Goal: Navigation & Orientation: Find specific page/section

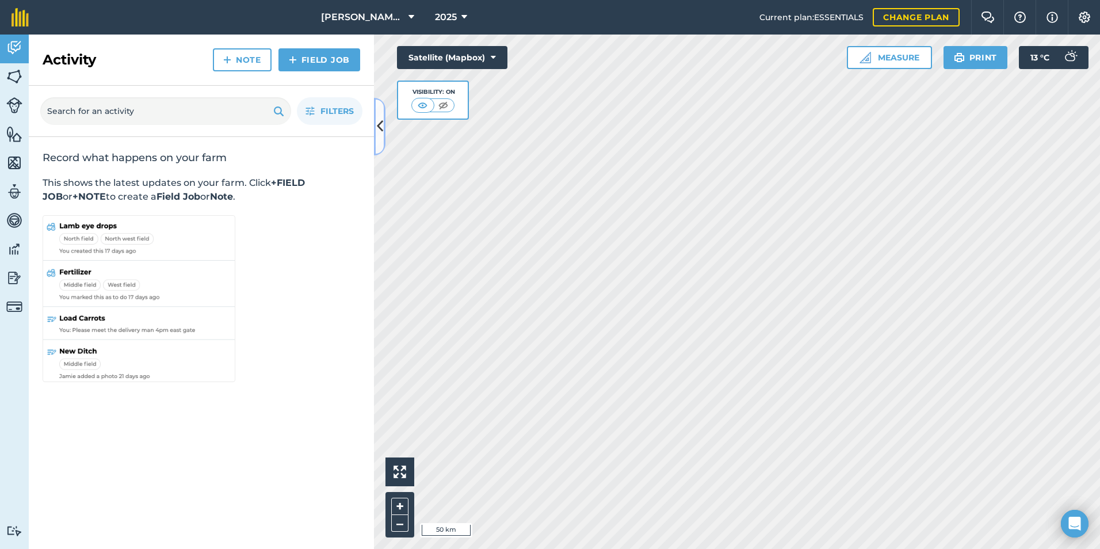
click at [377, 125] on icon at bounding box center [380, 126] width 6 height 20
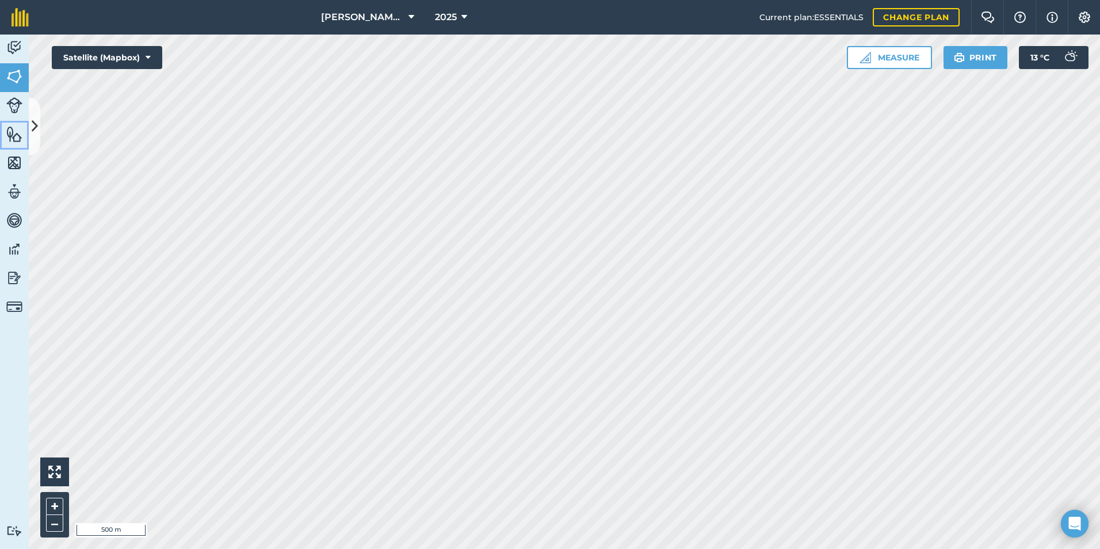
click at [26, 128] on link "Features" at bounding box center [14, 135] width 29 height 29
click at [36, 120] on icon at bounding box center [35, 126] width 6 height 20
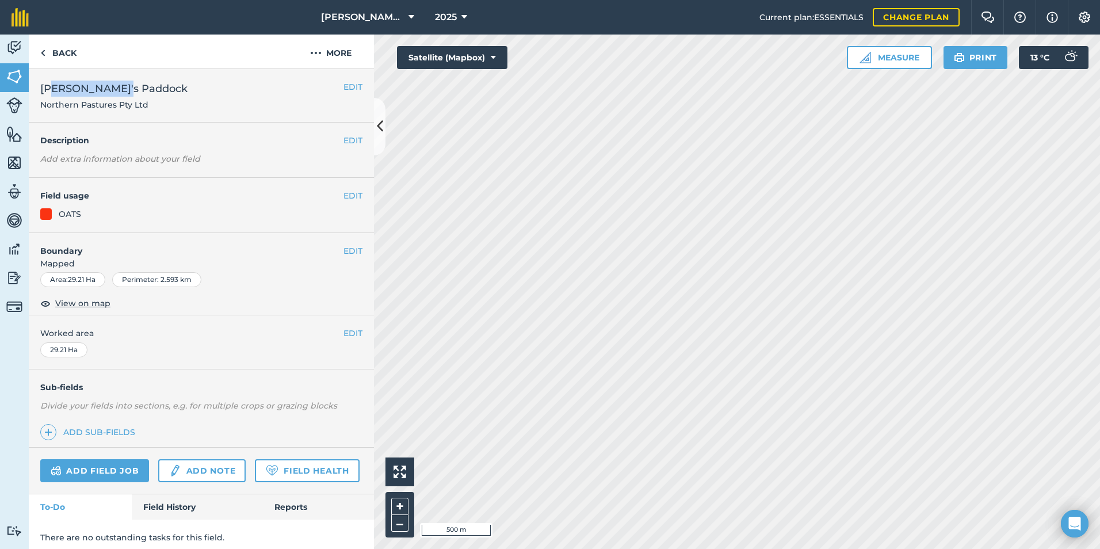
drag, startPoint x: 51, startPoint y: 91, endPoint x: 116, endPoint y: 90, distance: 65.0
click at [116, 90] on span "[PERSON_NAME]'s Paddock" at bounding box center [113, 89] width 147 height 16
drag, startPoint x: 52, startPoint y: 185, endPoint x: 60, endPoint y: 196, distance: 13.7
click at [60, 196] on div "EDIT Field usage OATS" at bounding box center [201, 205] width 345 height 55
drag, startPoint x: 60, startPoint y: 196, endPoint x: 43, endPoint y: 102, distance: 95.3
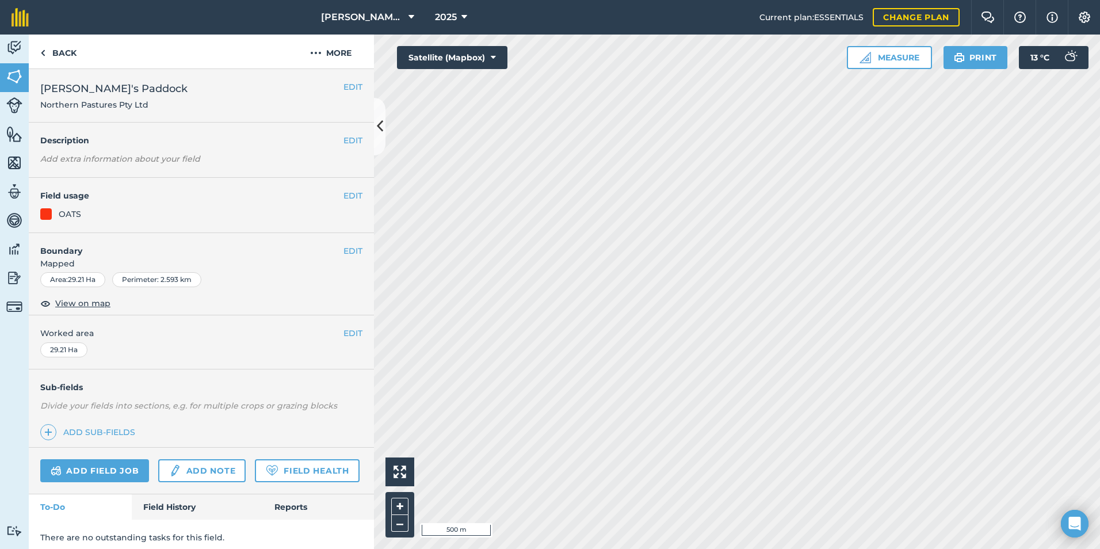
click at [43, 102] on span "Northern Pastures Pty Ltd" at bounding box center [113, 105] width 147 height 12
drag, startPoint x: 44, startPoint y: 102, endPoint x: 150, endPoint y: 113, distance: 106.3
click at [150, 113] on div "EDIT [PERSON_NAME]'s Paddock Northern Pastures Pty Ltd" at bounding box center [201, 95] width 345 height 53
drag, startPoint x: 56, startPoint y: 105, endPoint x: 119, endPoint y: 110, distance: 63.5
click at [119, 110] on h2 "Micks North ME Tralaggan" at bounding box center [191, 96] width 303 height 30
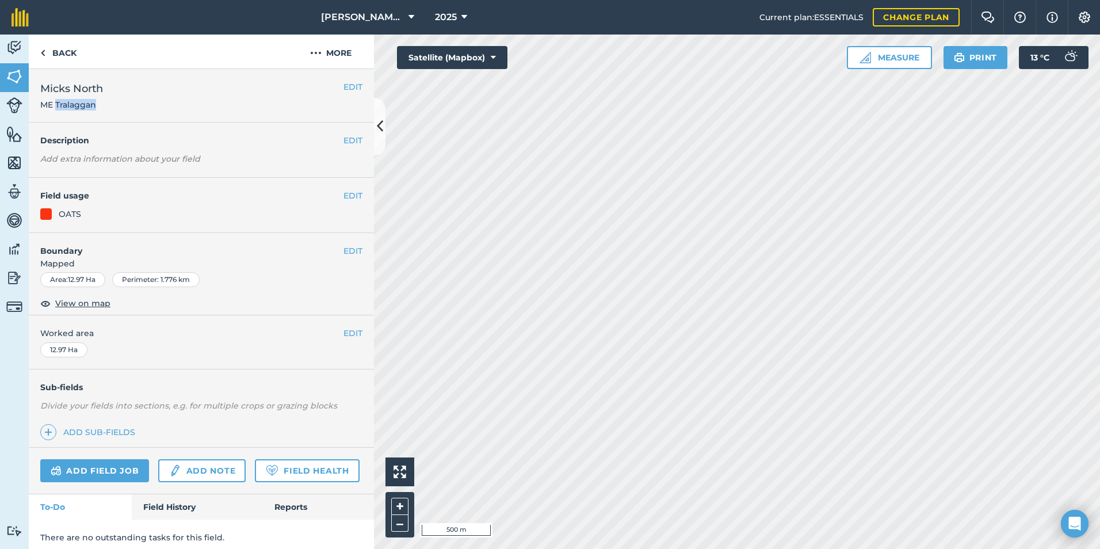
click at [119, 110] on h2 "Micks North ME Tralaggan" at bounding box center [191, 96] width 303 height 30
click at [374, 126] on button at bounding box center [380, 127] width 12 height 58
